Goal: Check status: Check status

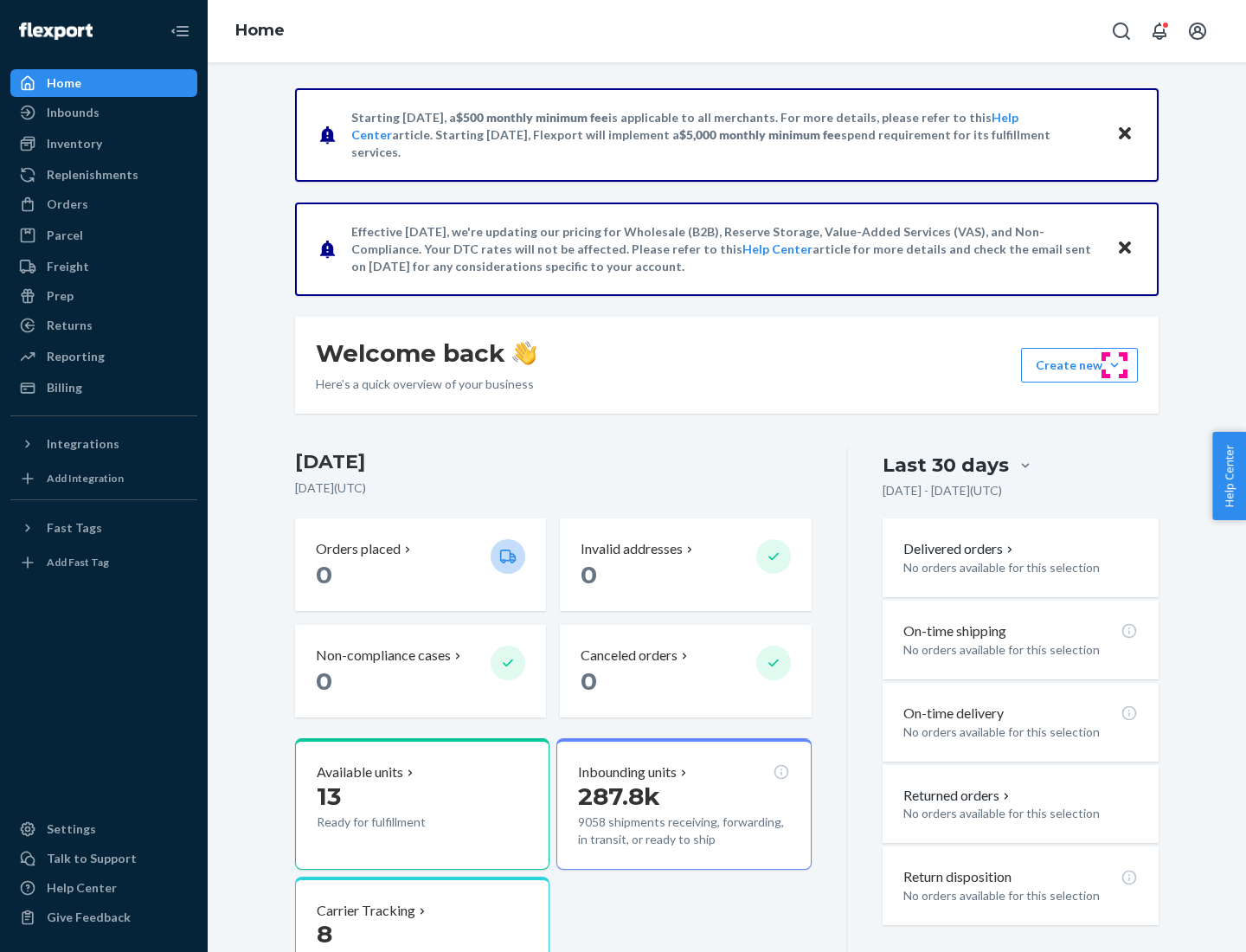
click at [1114, 365] on button "Create new Create new inbound Create new order Create new product" at bounding box center [1079, 365] width 117 height 35
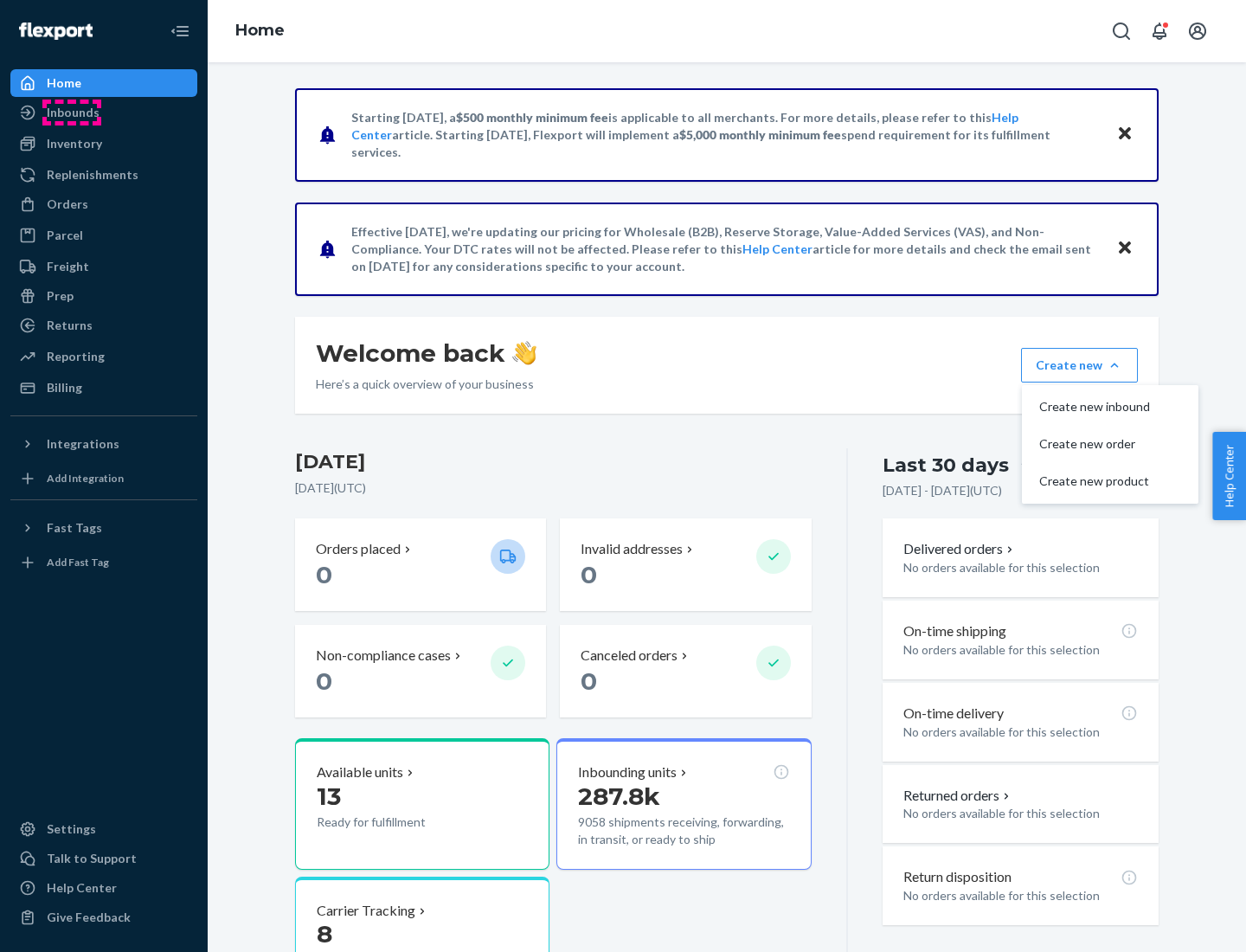
click at [72, 112] on div "Inbounds" at bounding box center [73, 112] width 53 height 17
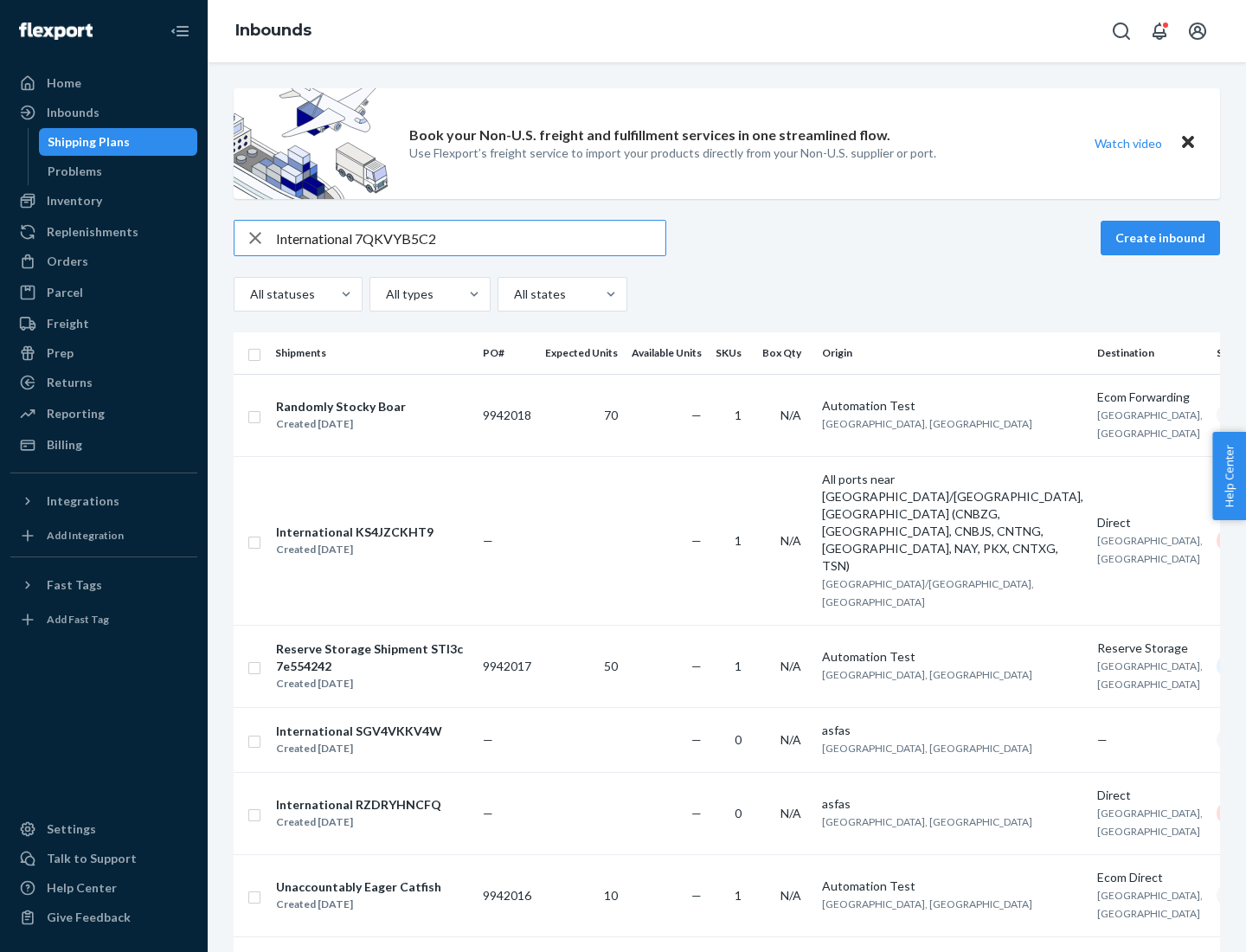
type input "International 7QKVYB5C29"
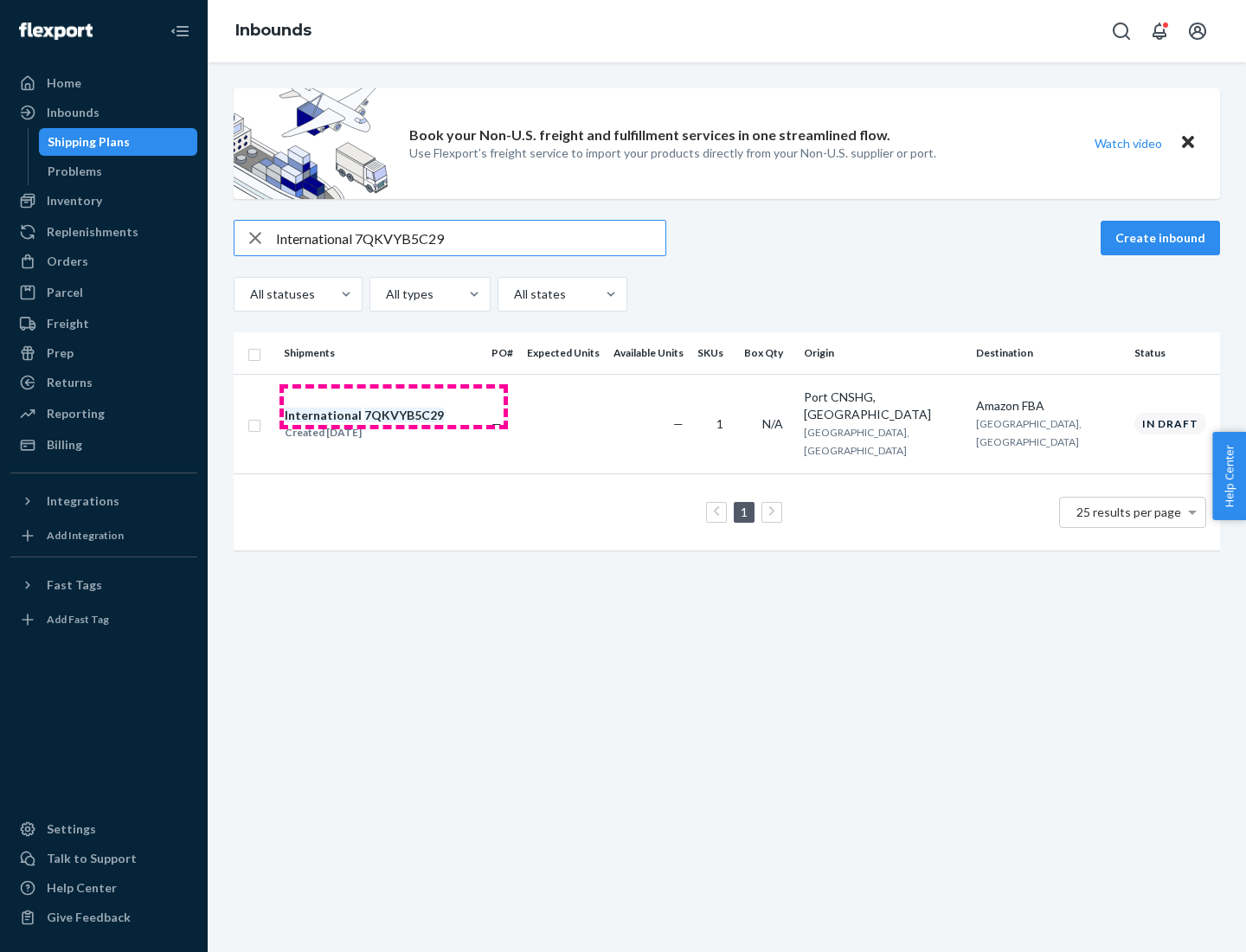
click at [394, 424] on div "Created [DATE]" at bounding box center [364, 432] width 159 height 17
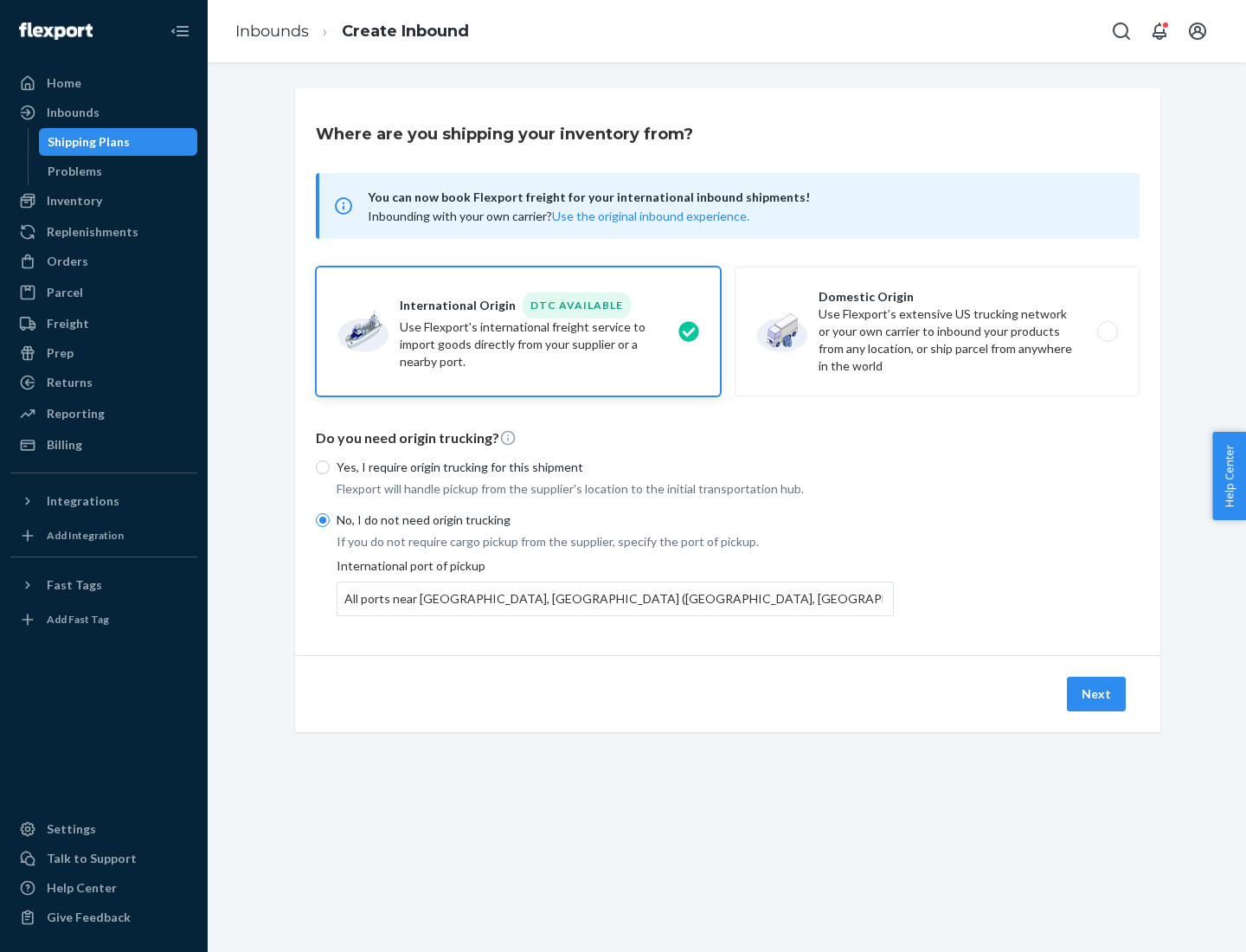
click at [1096, 693] on button "Next" at bounding box center [1096, 694] width 58 height 35
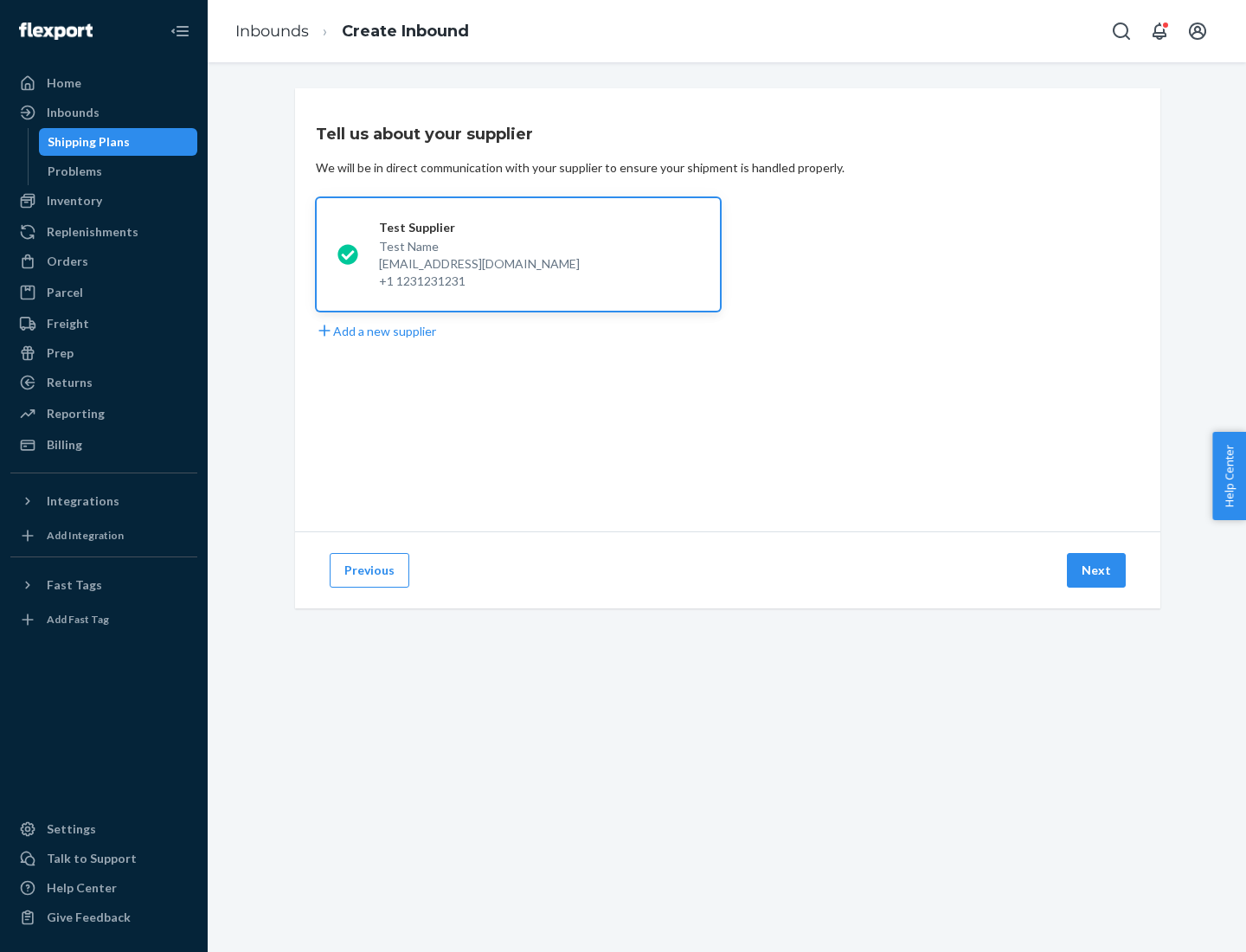
click at [1096, 570] on button "Next" at bounding box center [1096, 570] width 58 height 35
